Goal: Task Accomplishment & Management: Complete application form

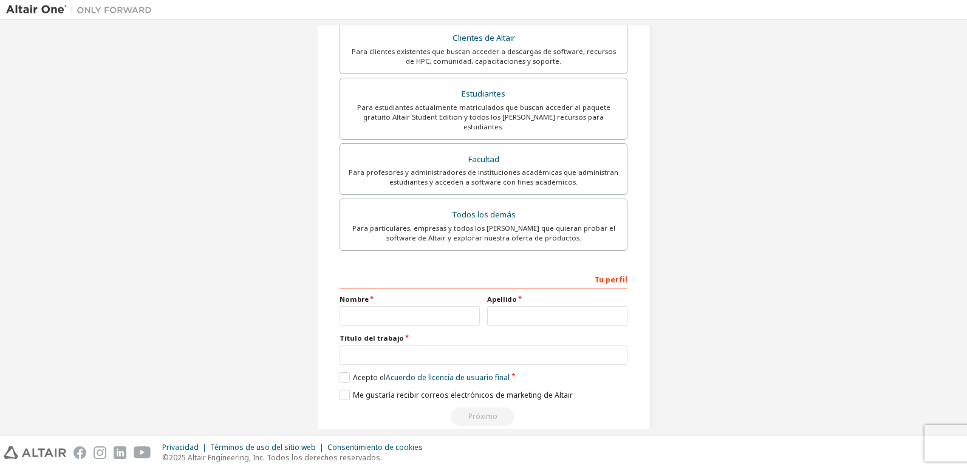
scroll to position [250, 0]
click at [426, 306] on input "text" at bounding box center [410, 316] width 140 height 20
type input "********"
click at [532, 306] on input "text" at bounding box center [557, 316] width 140 height 20
type input "******"
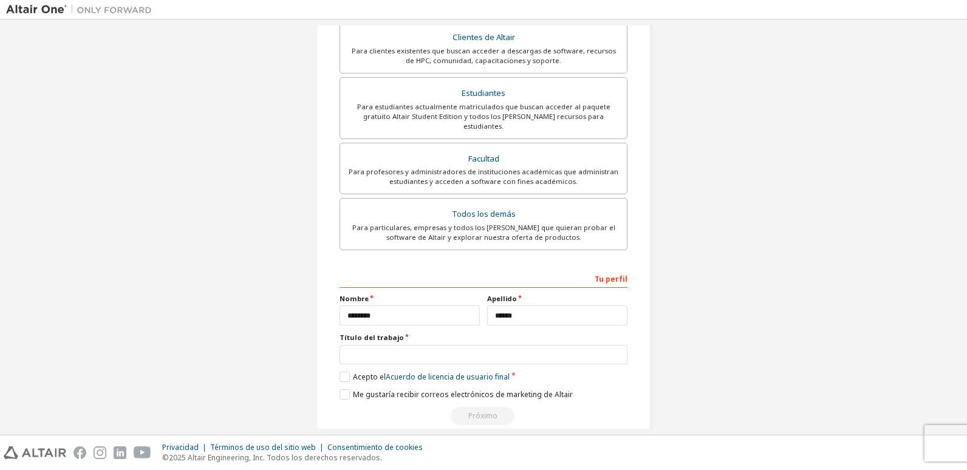
click at [436, 346] on div "Tu perfil Nombre ******** Apellido ****** Título del trabajo Please provide Sta…" at bounding box center [484, 347] width 288 height 157
click at [434, 345] on input "text" at bounding box center [484, 355] width 288 height 20
click at [343, 372] on label "Acepto el Acuerdo de licencia de usuario final" at bounding box center [425, 377] width 170 height 10
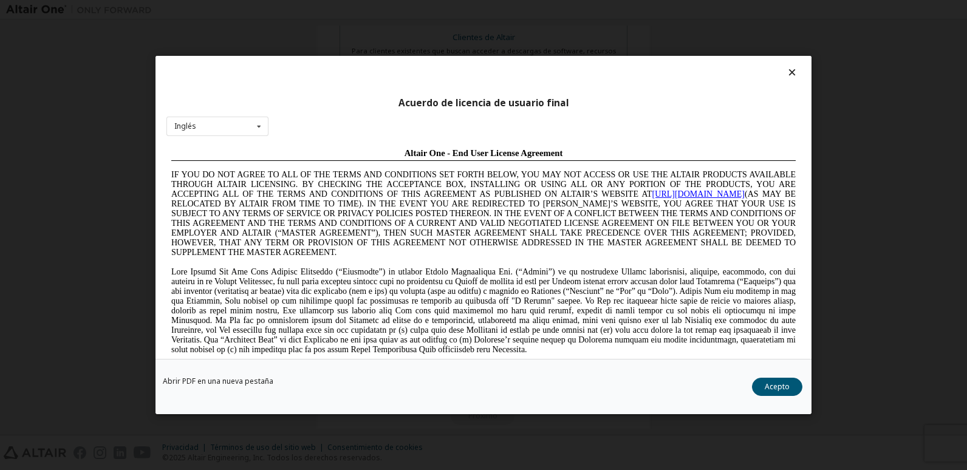
scroll to position [0, 0]
click at [224, 126] on div "Inglés English Chinese French German Japanese Korean Portuguese" at bounding box center [217, 127] width 102 height 20
click at [786, 68] on icon at bounding box center [792, 72] width 13 height 11
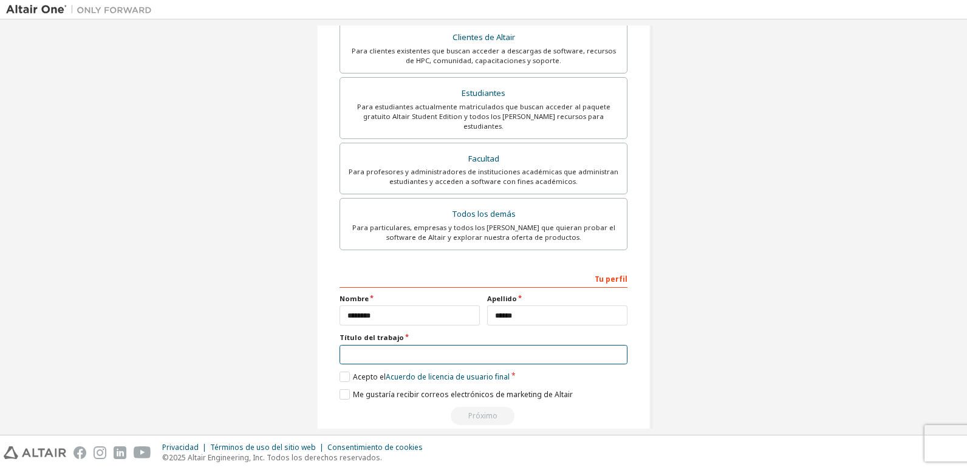
click at [406, 345] on input "text" at bounding box center [484, 355] width 288 height 20
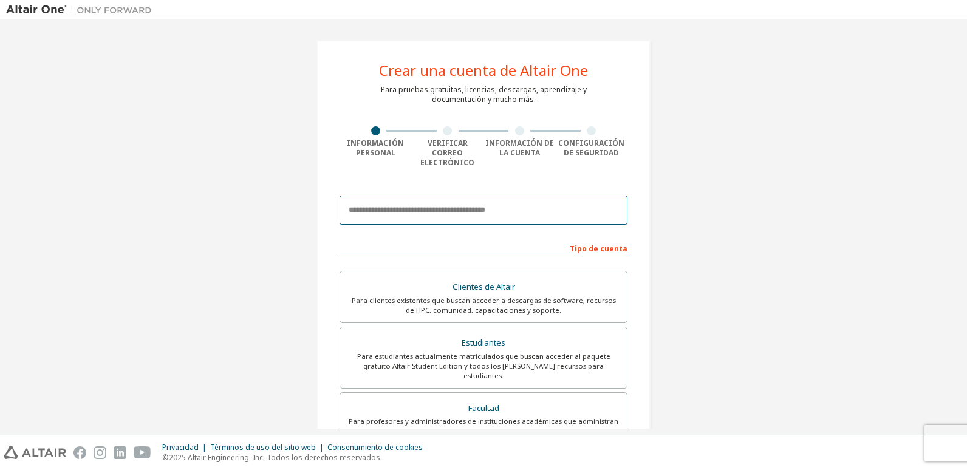
click at [382, 205] on input "email" at bounding box center [484, 210] width 288 height 29
type input "**********"
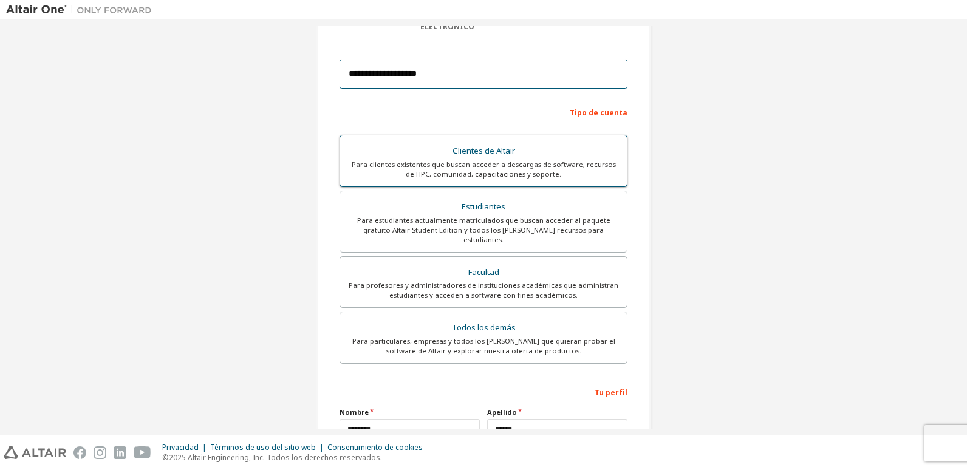
scroll to position [250, 0]
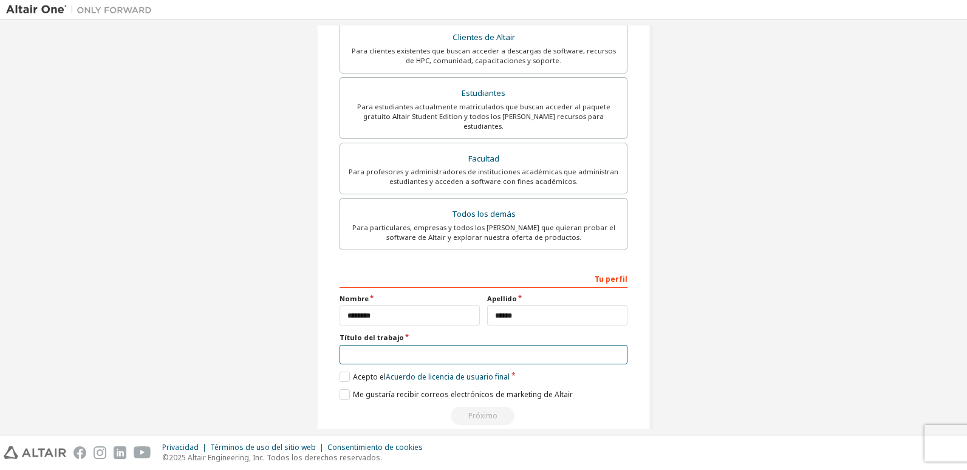
click at [419, 345] on input "text" at bounding box center [484, 355] width 288 height 20
type input "**********"
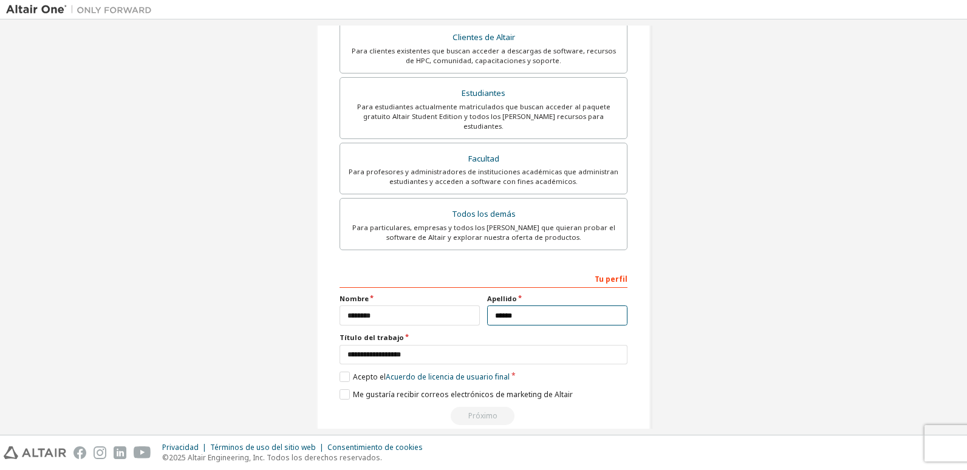
drag, startPoint x: 545, startPoint y: 294, endPoint x: 450, endPoint y: 299, distance: 95.5
click at [450, 299] on div "Nombre ******** Apellido ******" at bounding box center [483, 310] width 295 height 32
type input "******"
drag, startPoint x: 413, startPoint y: 298, endPoint x: 333, endPoint y: 298, distance: 79.6
click at [336, 298] on div "Nombre ********" at bounding box center [410, 310] width 148 height 32
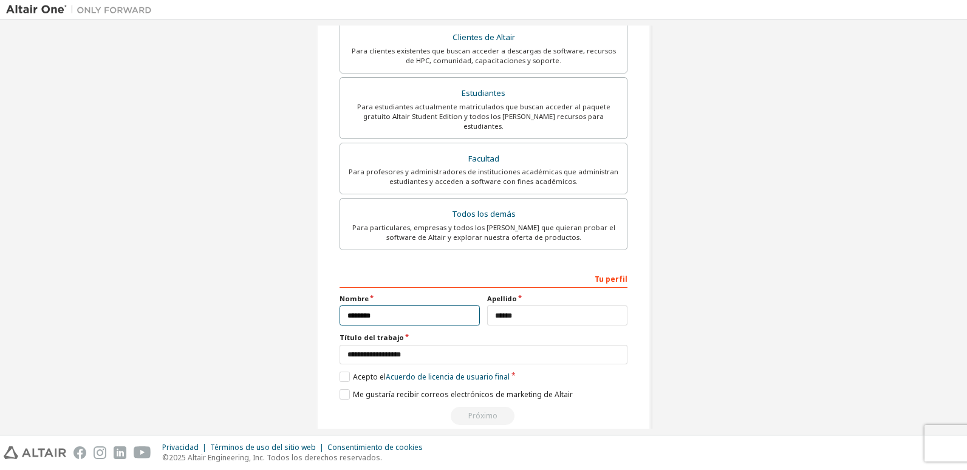
type input "********"
click at [344, 372] on label "Acepto el Acuerdo de licencia de usuario final" at bounding box center [425, 377] width 170 height 10
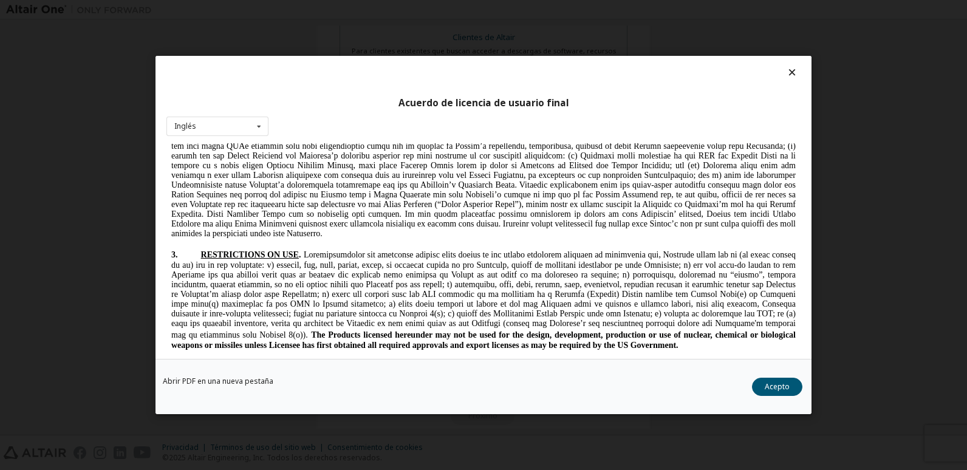
scroll to position [1215, 0]
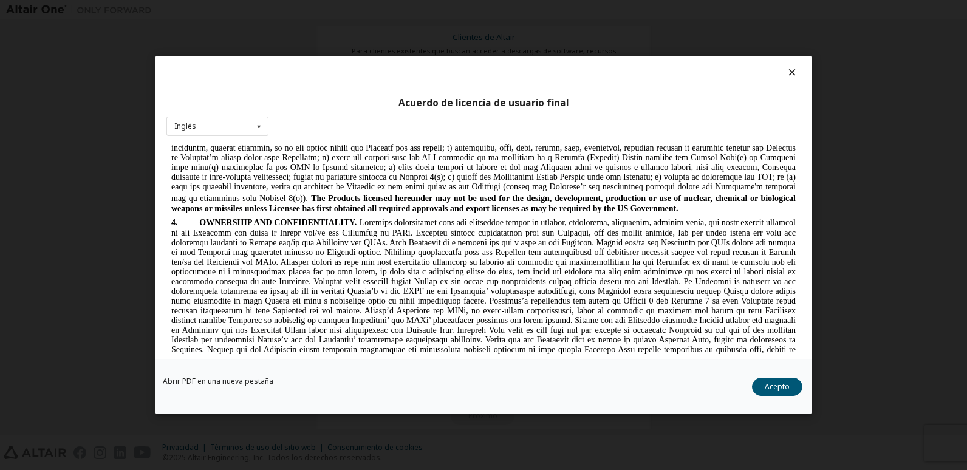
click at [776, 377] on div "Abrir PDF en una nueva pestaña Acepto" at bounding box center [484, 386] width 656 height 55
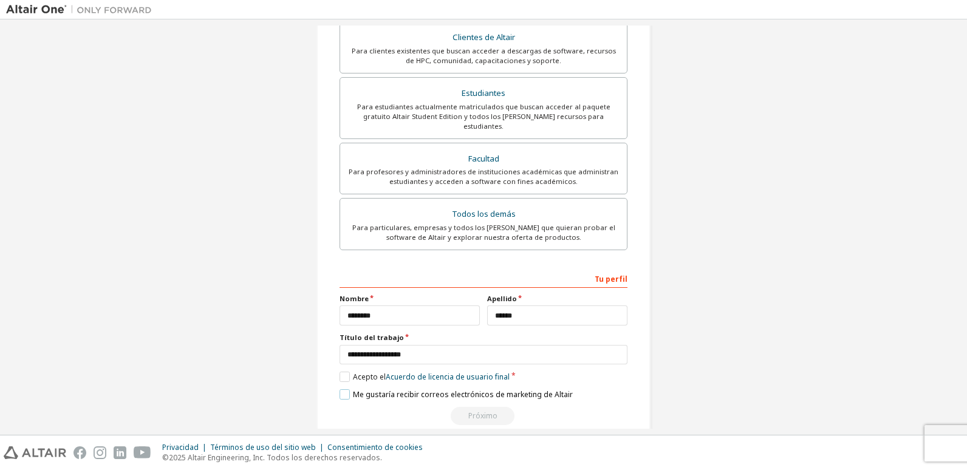
click at [347, 389] on label "Me gustaría recibir correos electrónicos de marketing de Altair" at bounding box center [456, 394] width 233 height 10
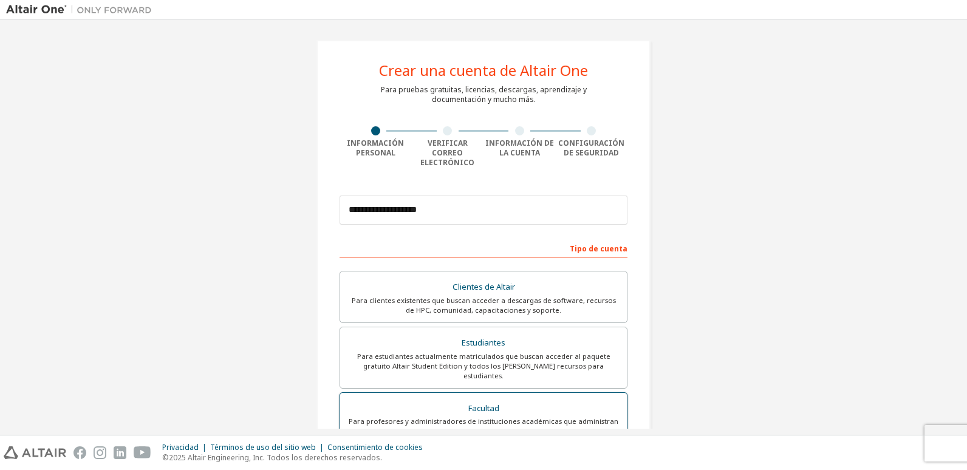
scroll to position [250, 0]
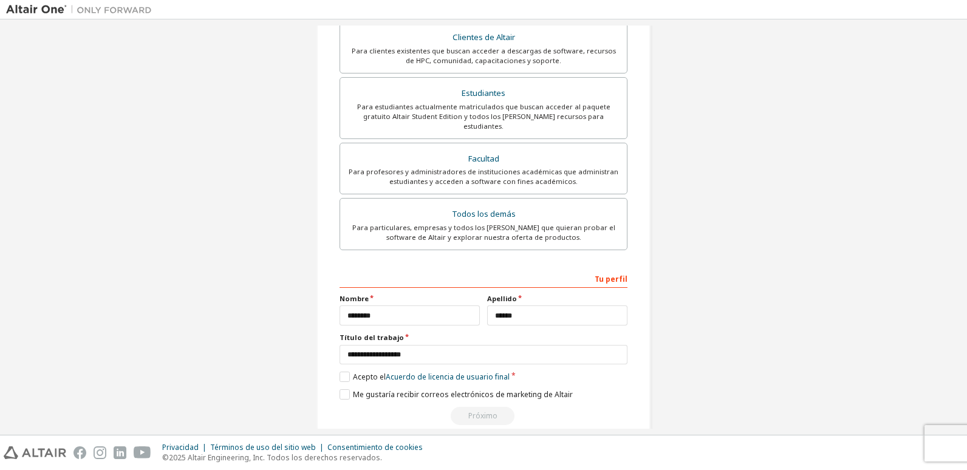
click at [496, 407] on div "Próximo" at bounding box center [484, 416] width 288 height 18
click at [340, 389] on label "Me gustaría recibir correos electrónicos de marketing de Altair" at bounding box center [456, 394] width 233 height 10
click at [341, 372] on label "Acepto el Acuerdo de licencia de usuario final" at bounding box center [425, 377] width 170 height 10
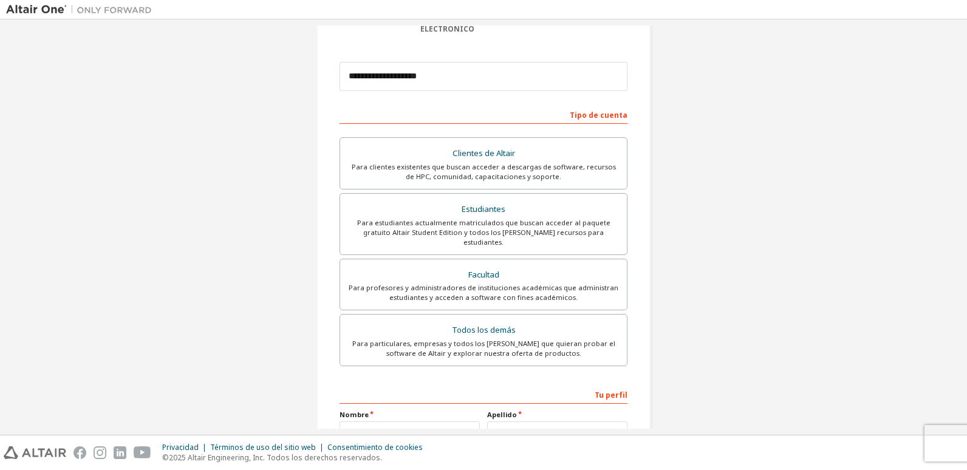
scroll to position [0, 0]
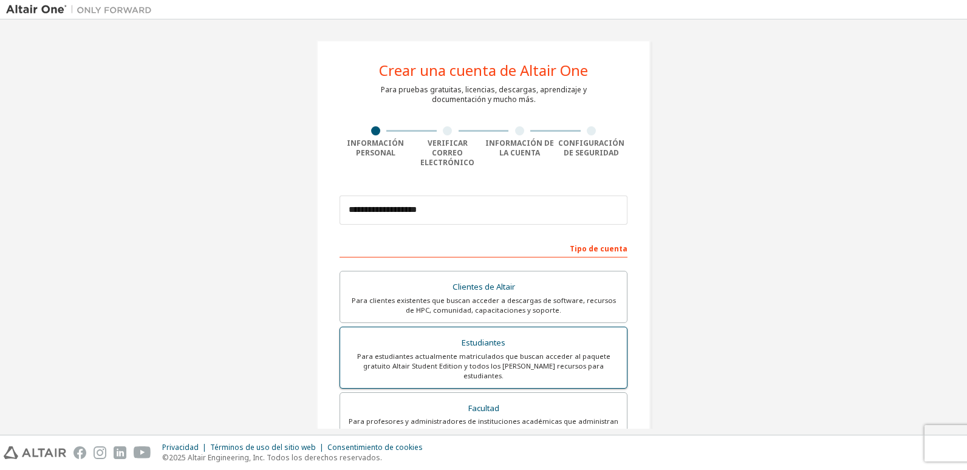
click at [490, 352] on div "Para estudiantes actualmente matriculados que buscan acceder al paquete gratuit…" at bounding box center [484, 366] width 272 height 29
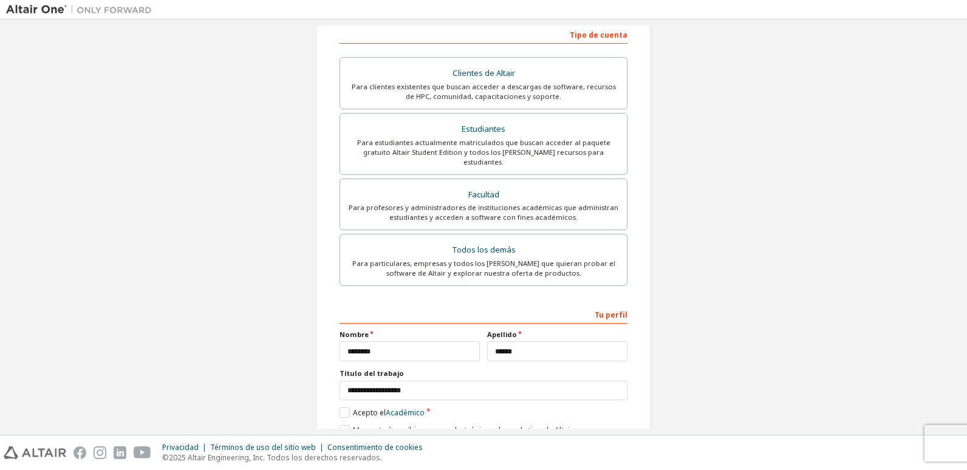
scroll to position [250, 0]
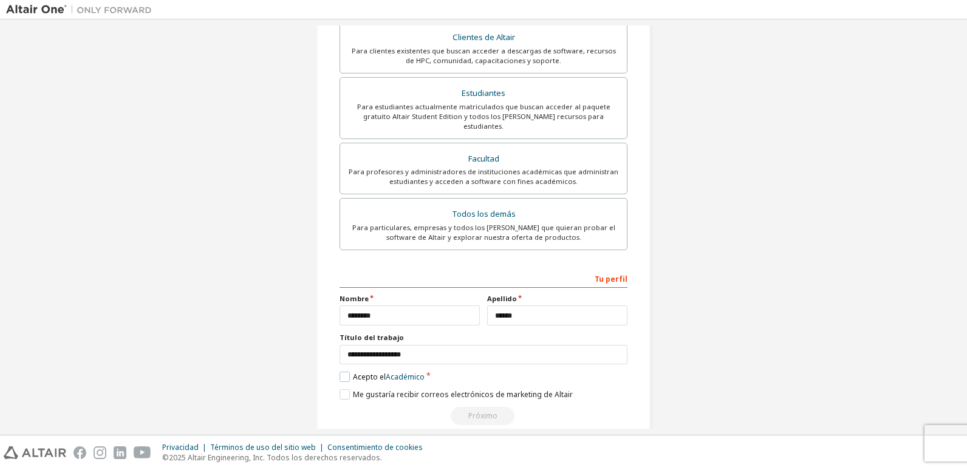
click at [341, 372] on label "Acepto el Académico" at bounding box center [382, 377] width 85 height 10
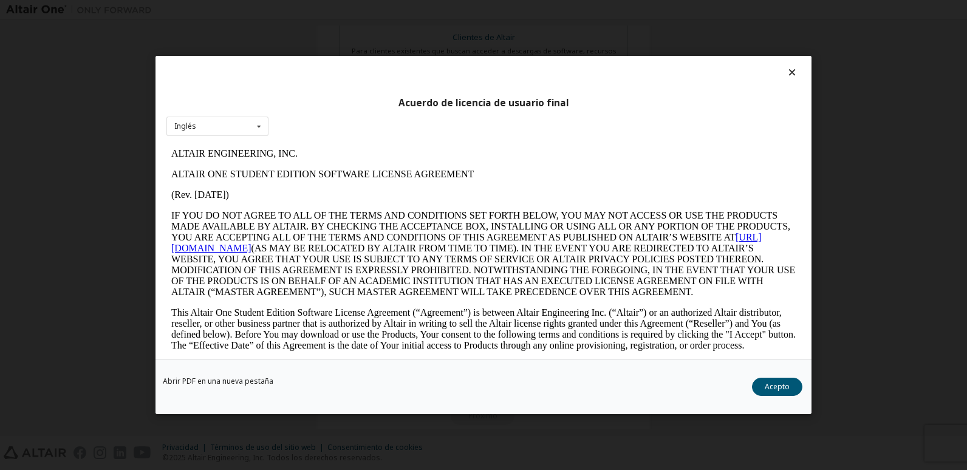
scroll to position [0, 0]
click at [772, 388] on button "Acepto" at bounding box center [777, 387] width 50 height 18
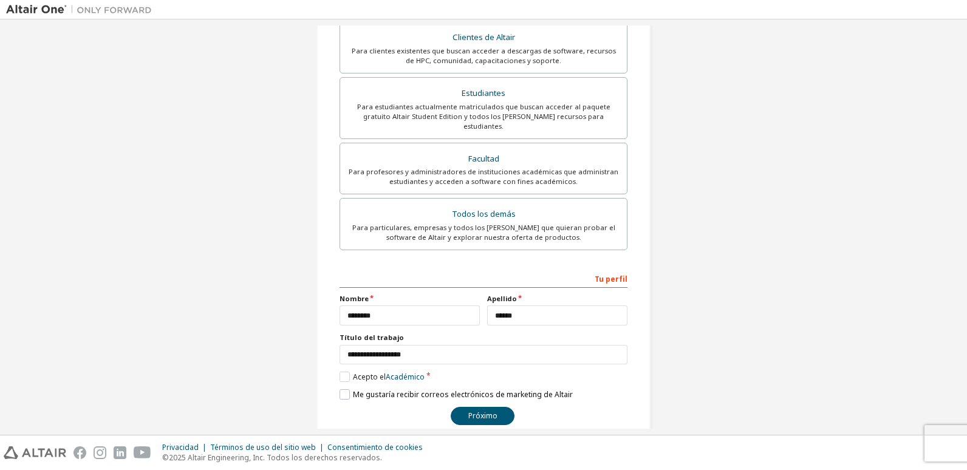
click at [341, 389] on label "Me gustaría recibir correos electrónicos de marketing de Altair" at bounding box center [456, 394] width 233 height 10
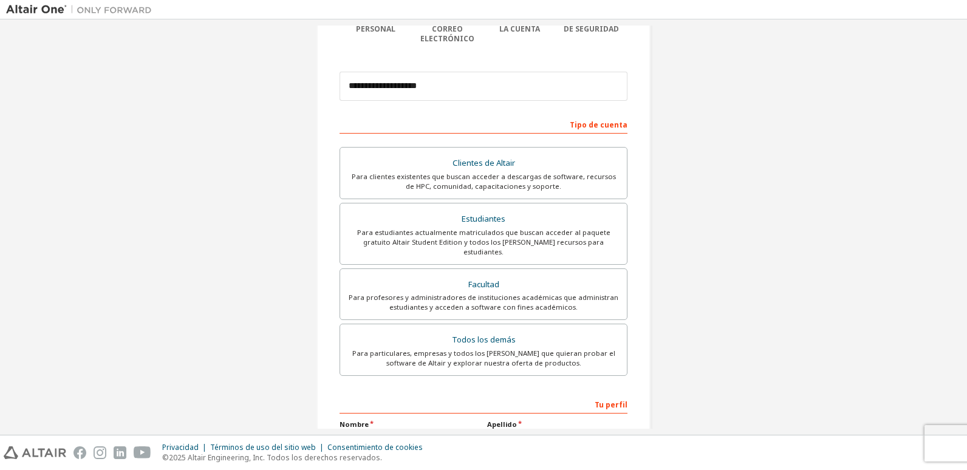
scroll to position [250, 0]
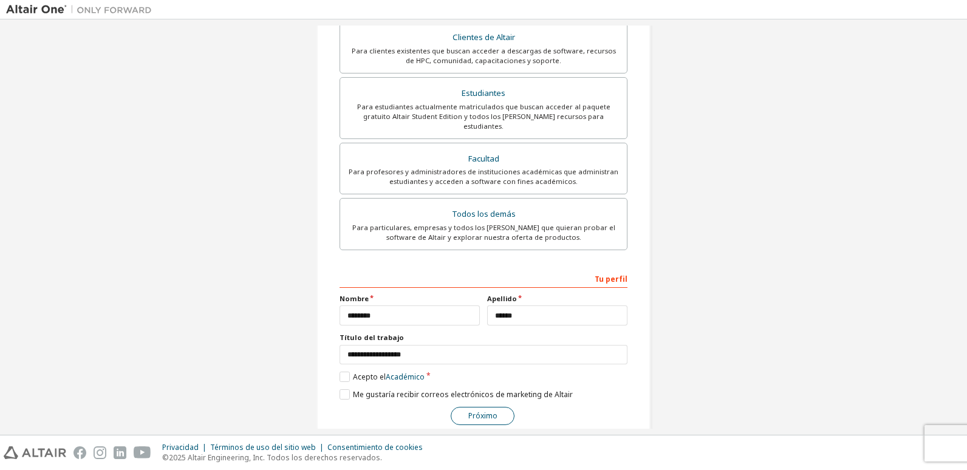
click at [483, 407] on button "Próximo" at bounding box center [483, 416] width 64 height 18
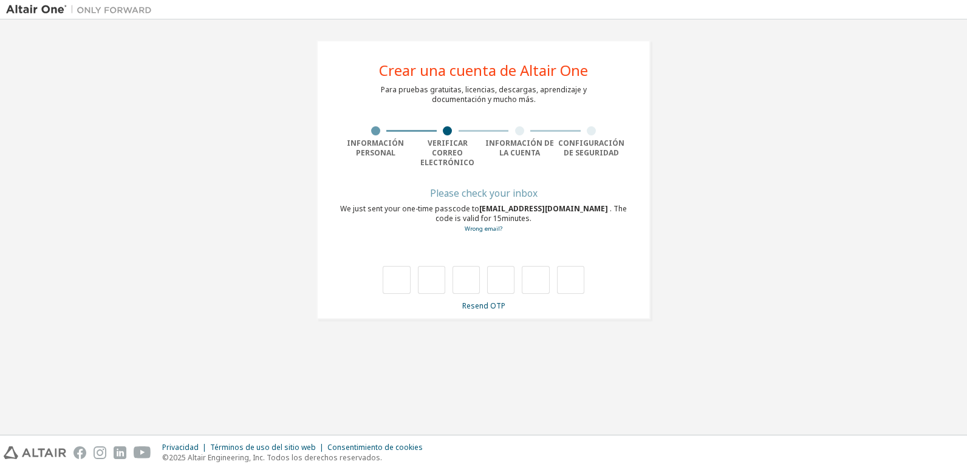
scroll to position [0, 0]
type input "*"
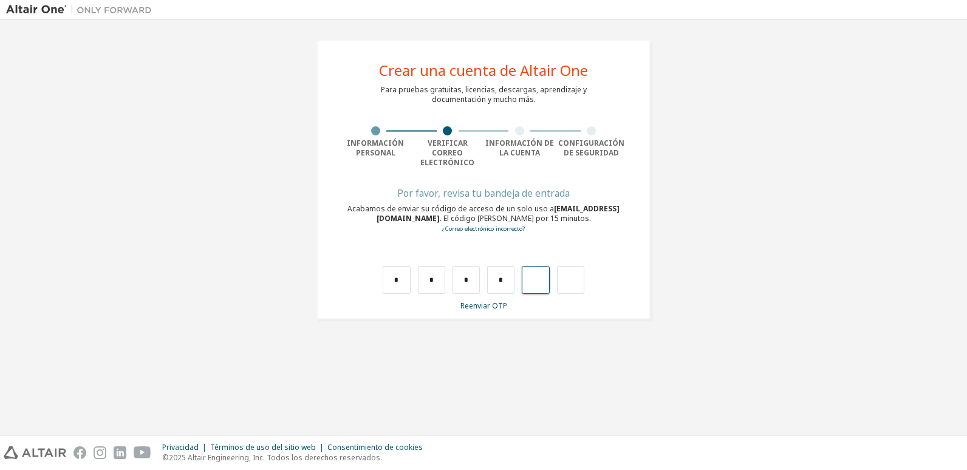
type input "*"
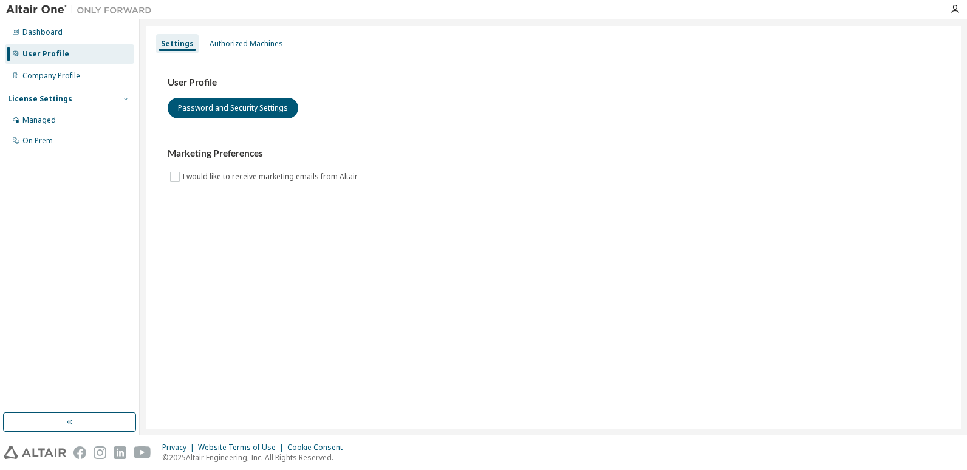
click at [123, 95] on span "button" at bounding box center [126, 99] width 10 height 10
click at [252, 44] on div "Authorized Machines" at bounding box center [247, 44] width 74 height 10
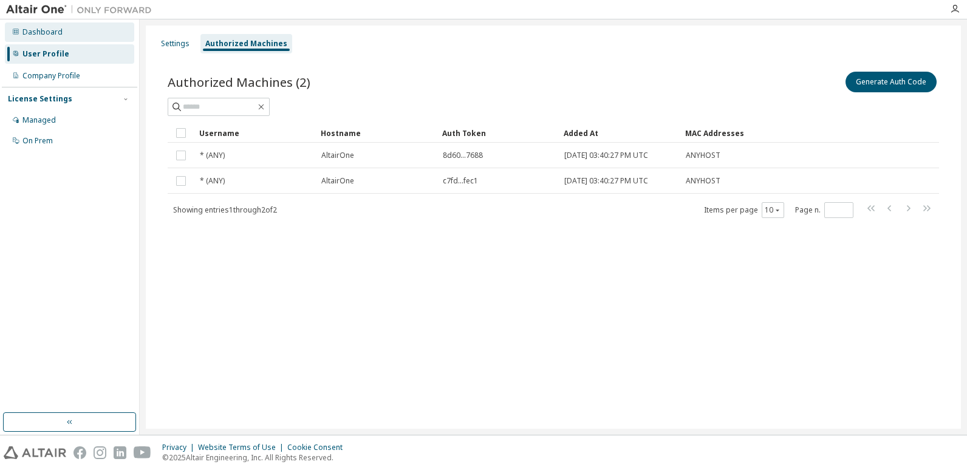
click at [65, 33] on div "Dashboard" at bounding box center [69, 31] width 129 height 19
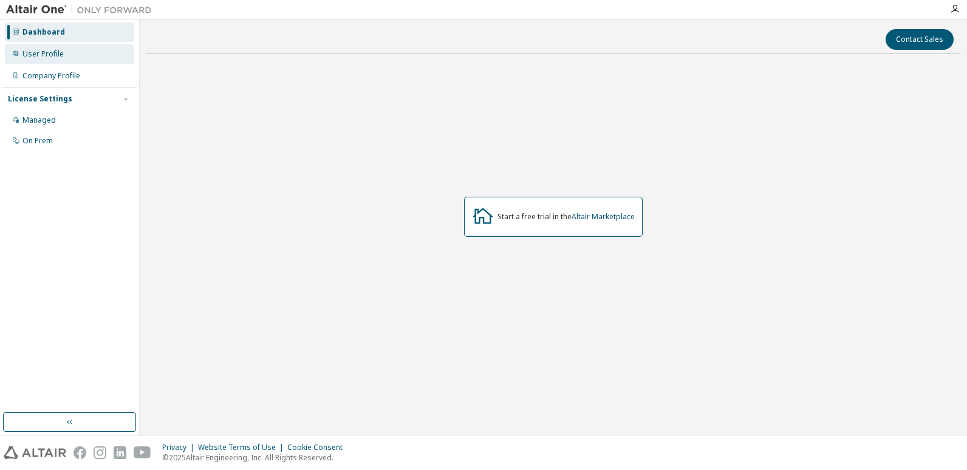
click at [50, 52] on div "User Profile" at bounding box center [42, 54] width 41 height 10
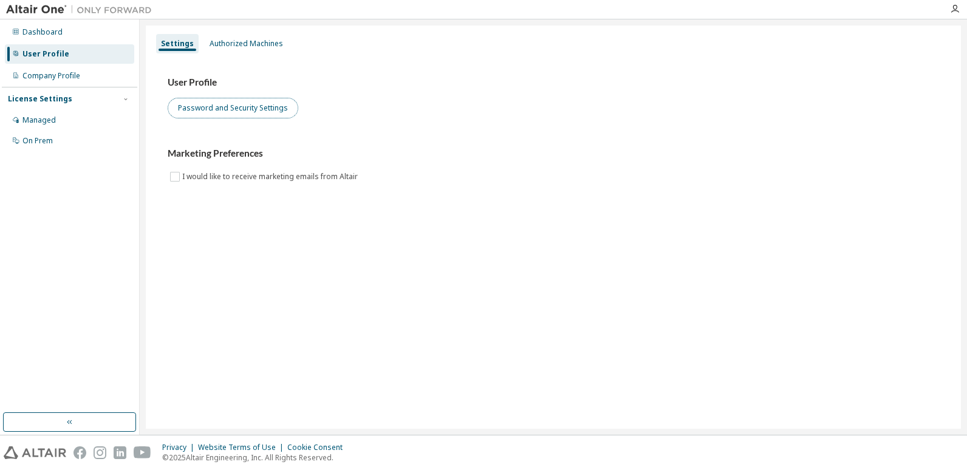
click at [234, 105] on button "Password and Security Settings" at bounding box center [233, 108] width 131 height 21
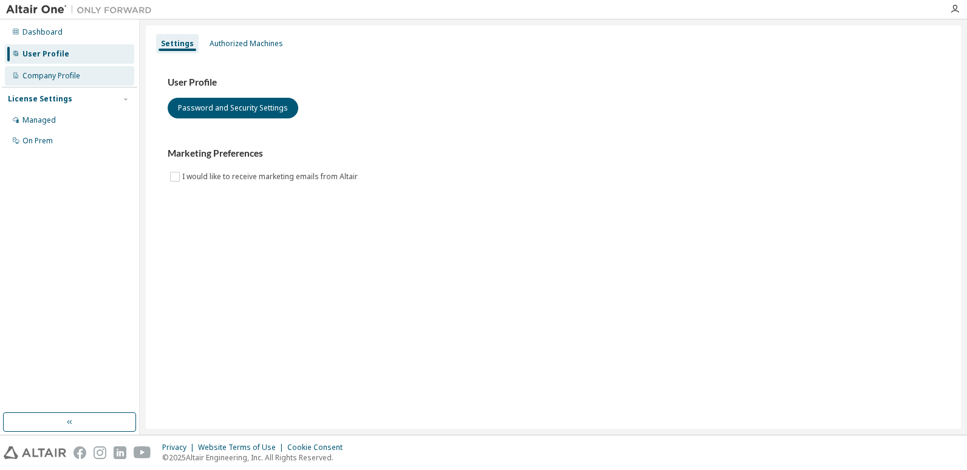
click at [39, 71] on div "Company Profile" at bounding box center [51, 76] width 58 height 10
